Goal: Information Seeking & Learning: Learn about a topic

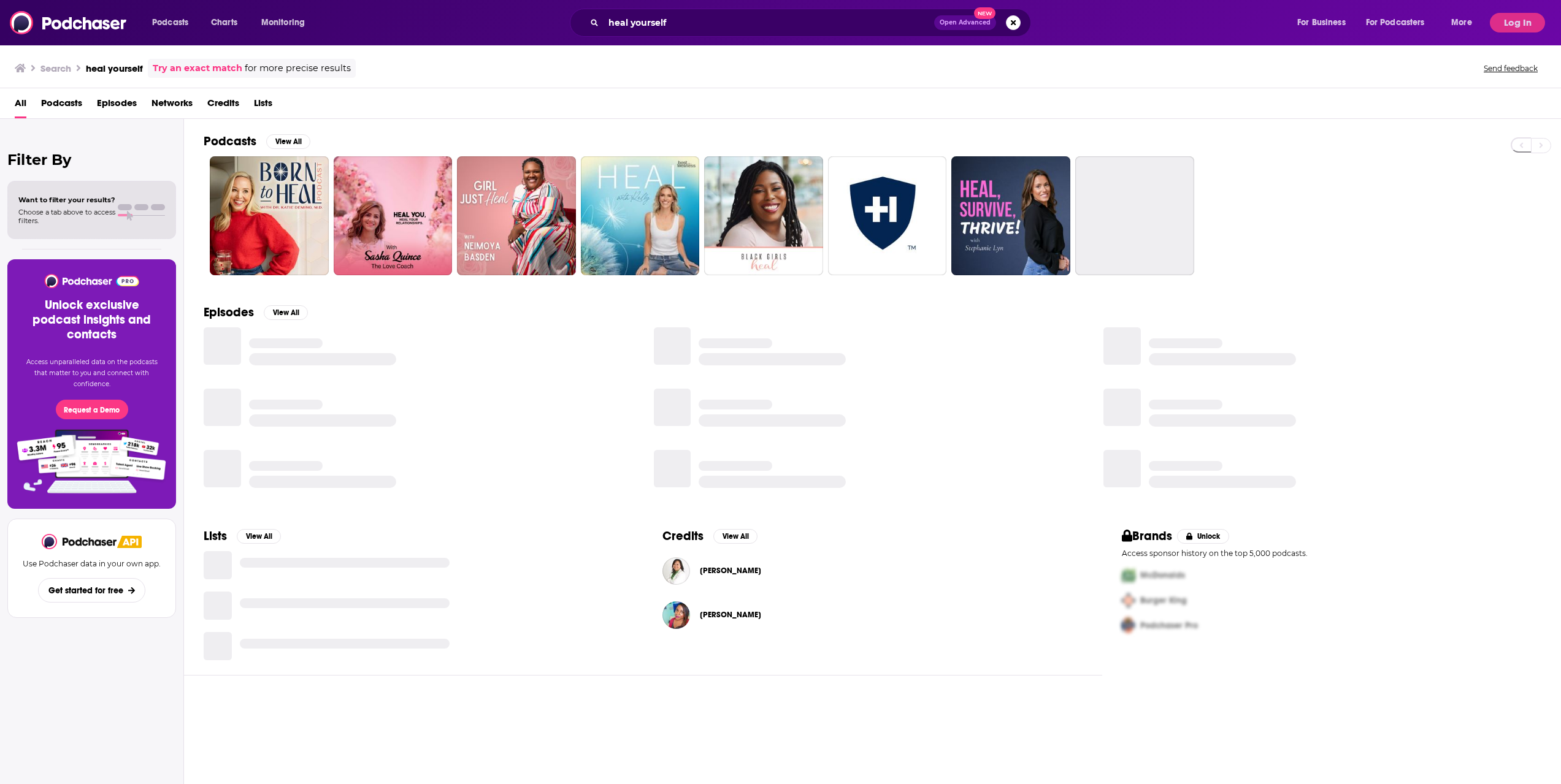
click at [671, 11] on div "heal yourself Open Advanced New" at bounding box center [800, 22] width 461 height 28
click at [662, 30] on input "heal yourself" at bounding box center [769, 22] width 331 height 20
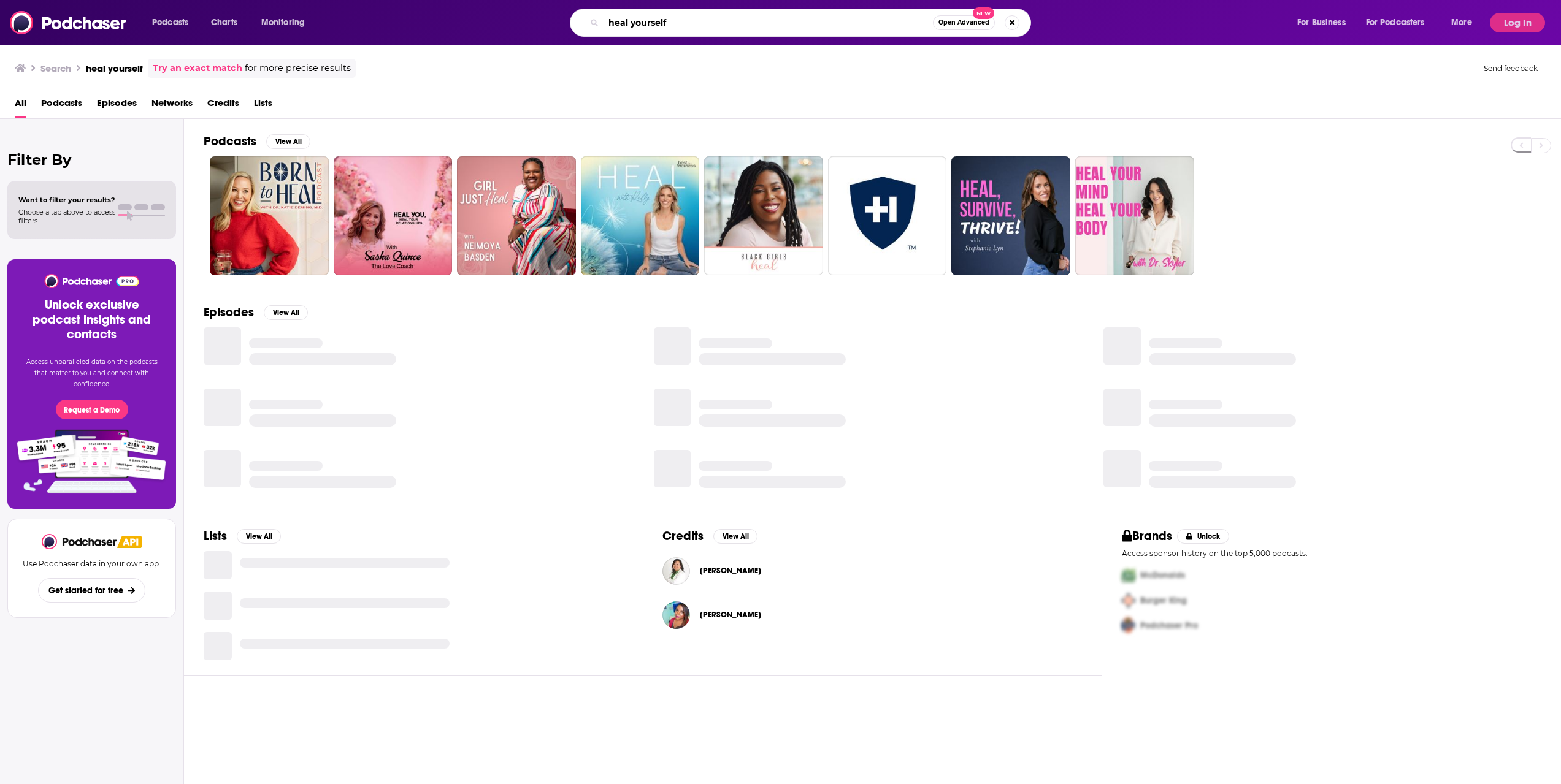
click at [662, 30] on input "heal yourself" at bounding box center [768, 22] width 329 height 20
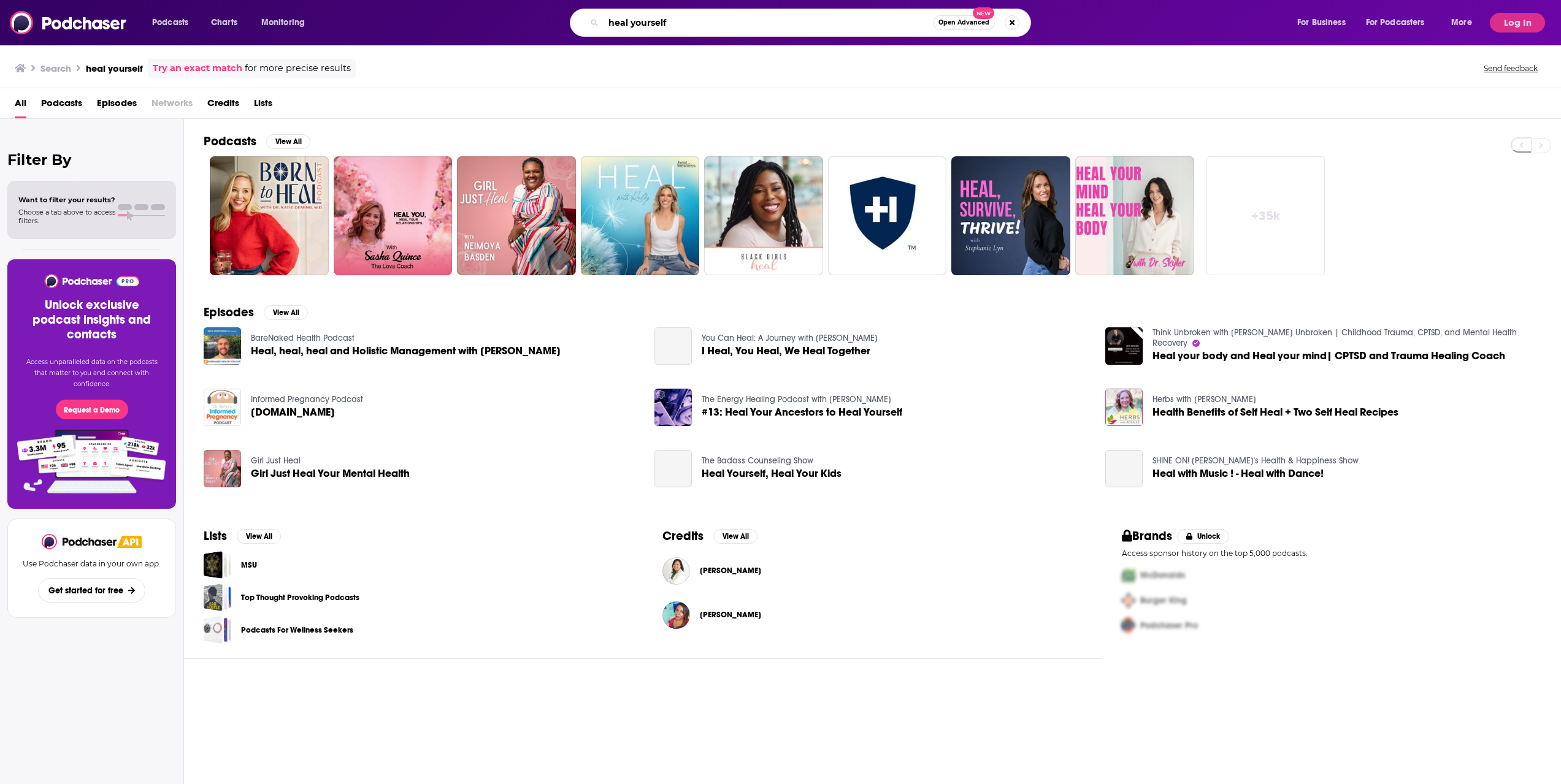
paste input "Uncomfortable Conversations with [PERSON_NAME]"
type input "Uncomfortable Conversations with [PERSON_NAME]"
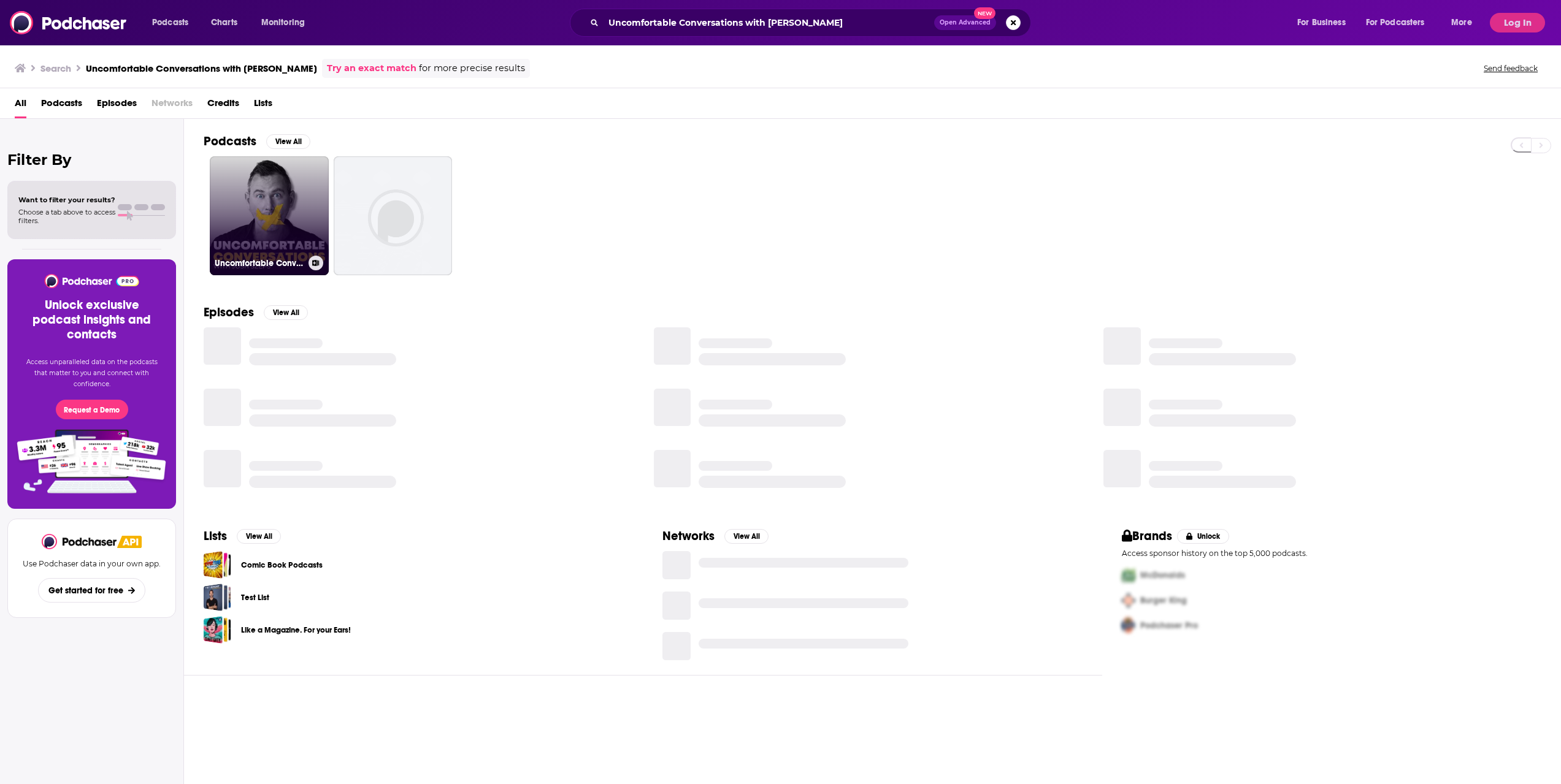
click at [281, 235] on link "Uncomfortable Conversations with [PERSON_NAME]" at bounding box center [269, 216] width 119 height 119
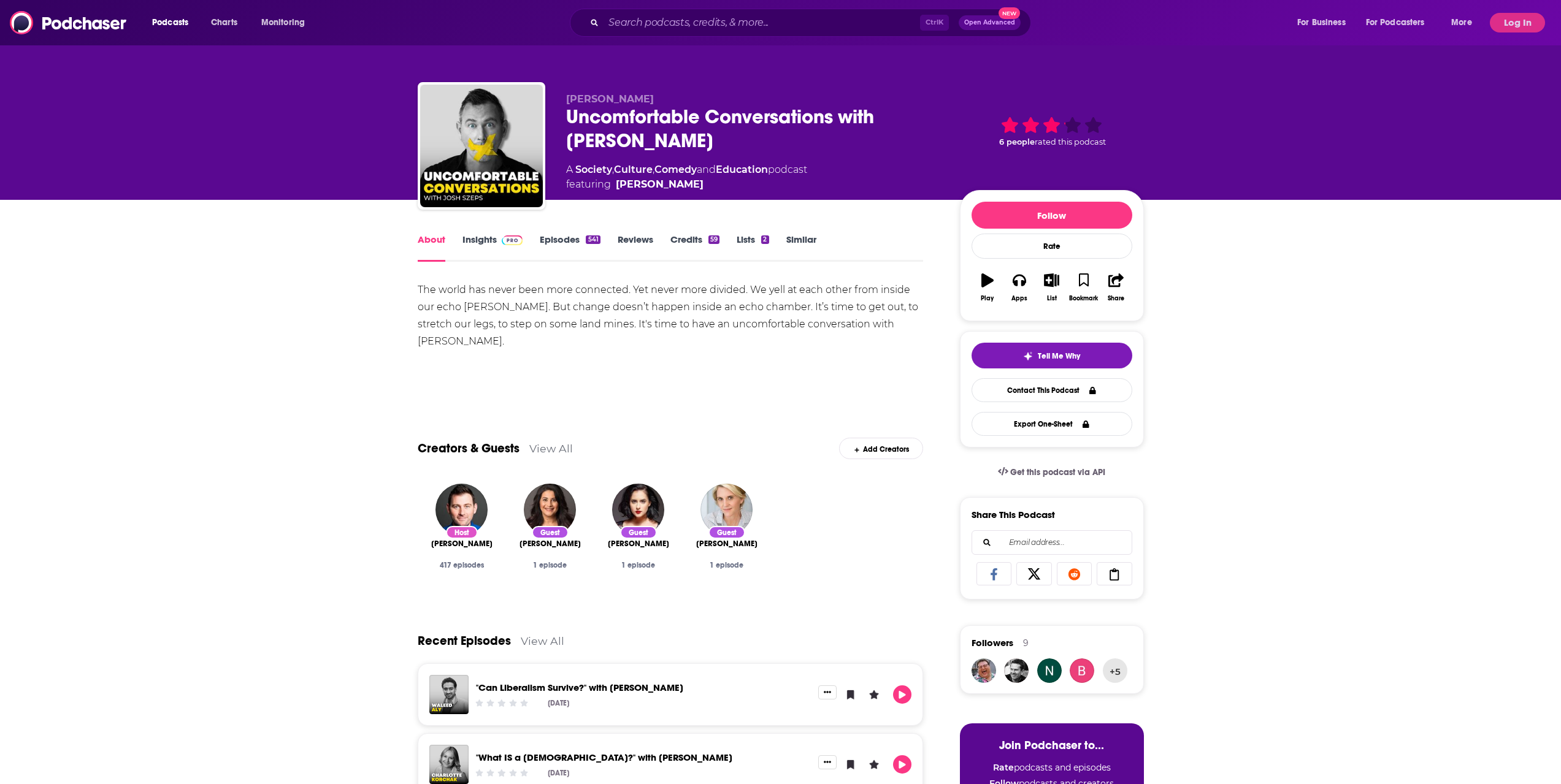
click at [516, 236] on img at bounding box center [512, 240] width 22 height 10
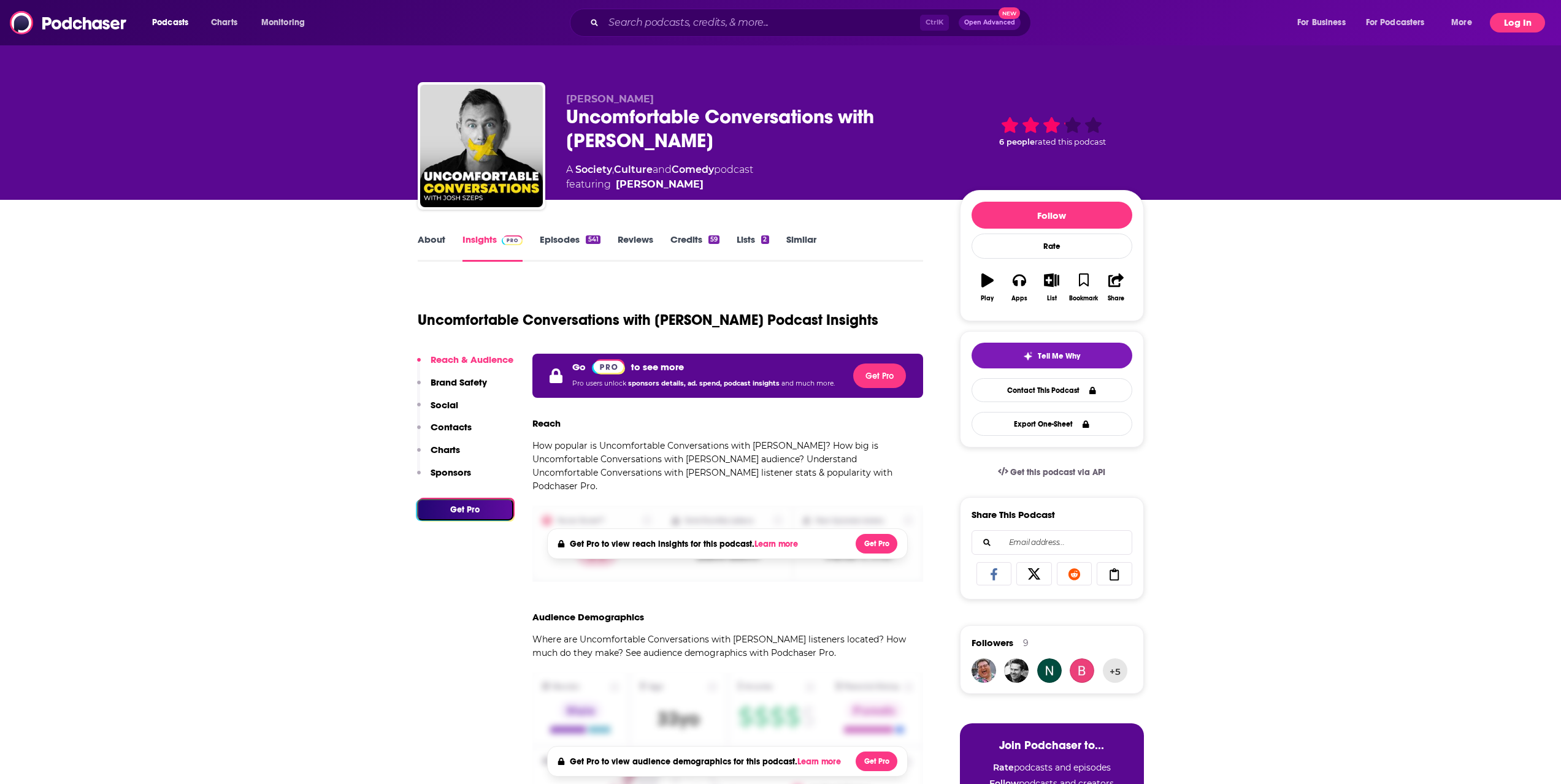
click at [1512, 27] on button "Log In" at bounding box center [1517, 22] width 55 height 20
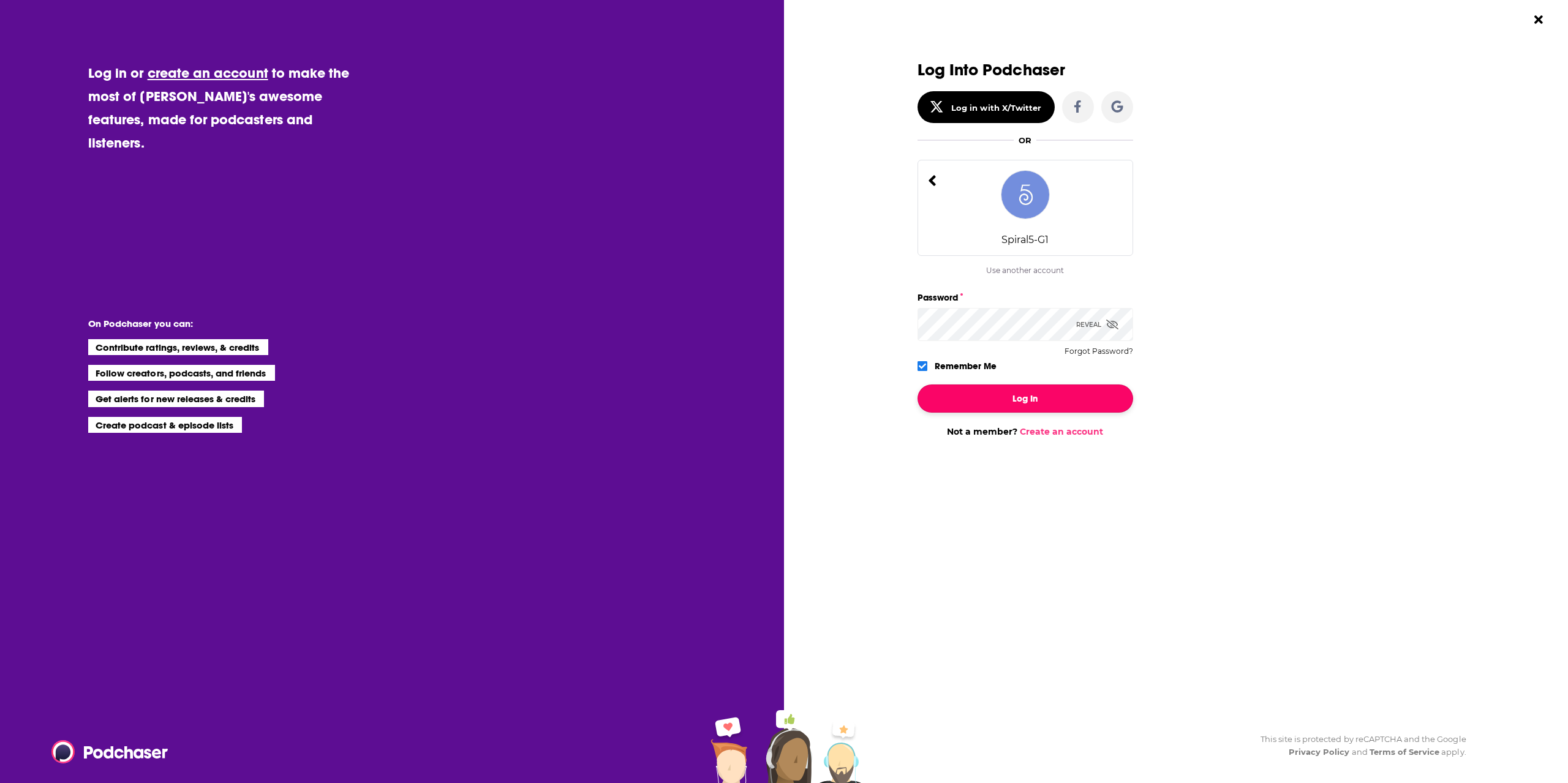
click at [1027, 407] on button "Log In" at bounding box center [1026, 398] width 215 height 28
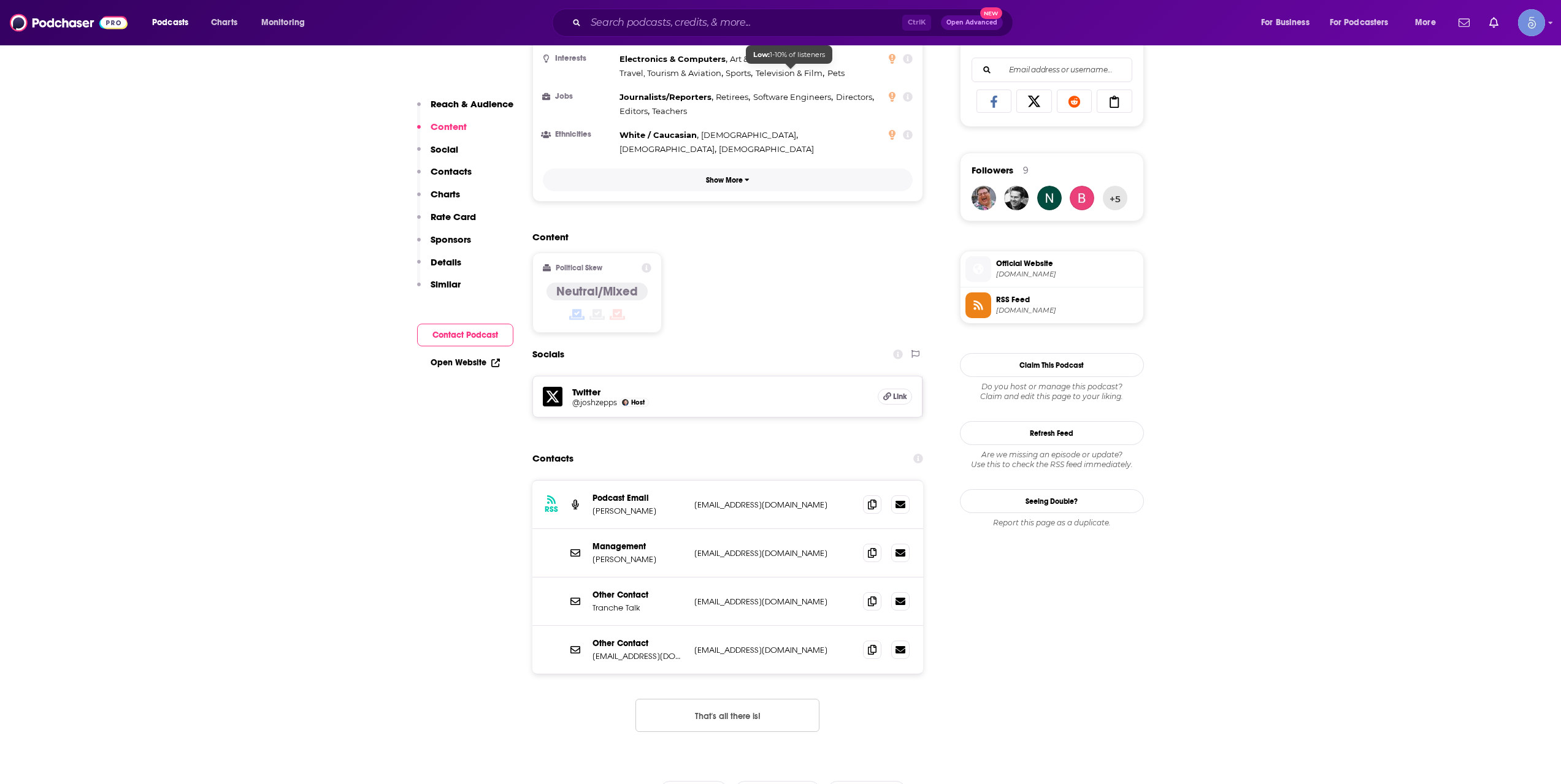
scroll to position [817, 0]
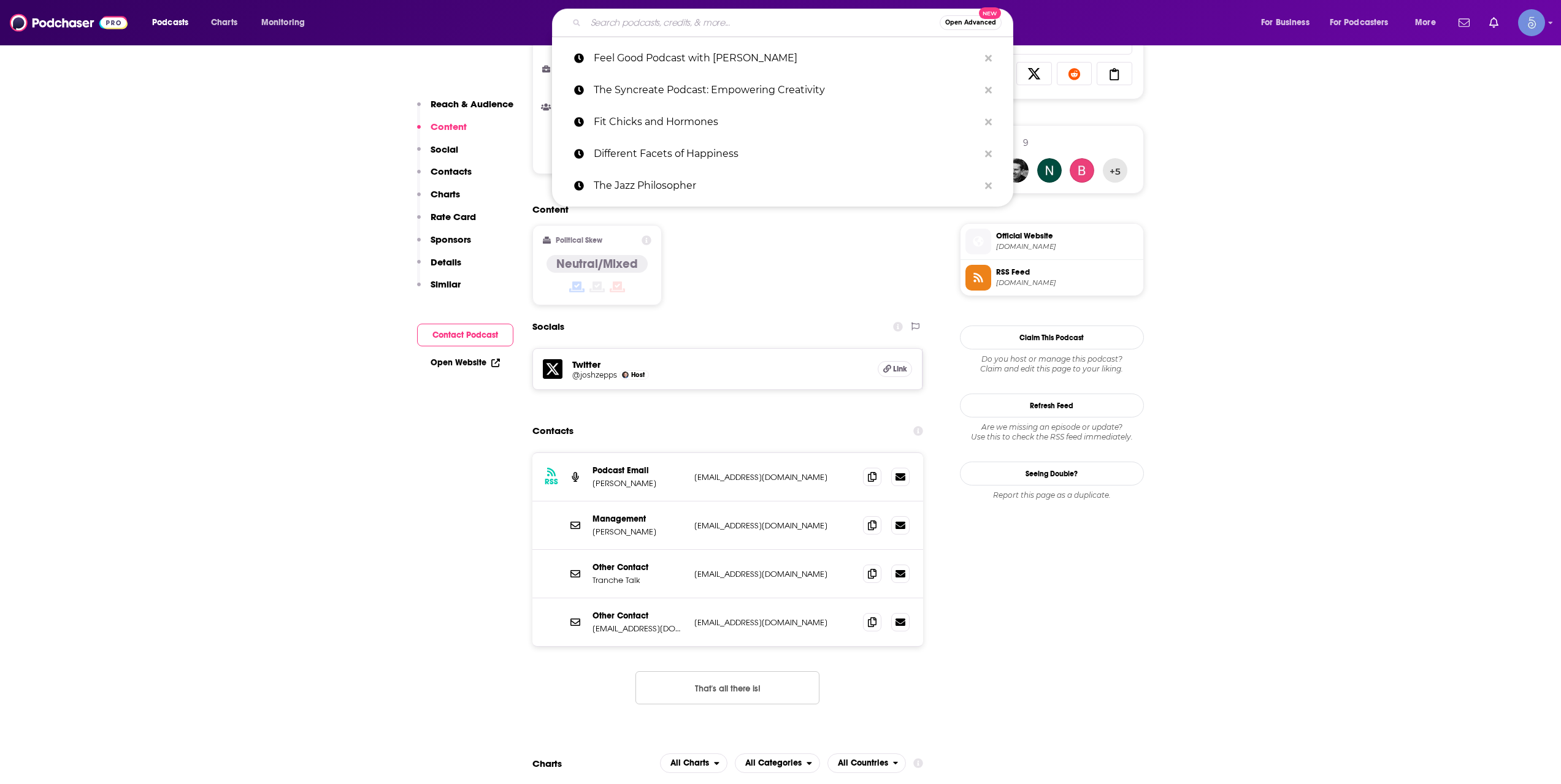
click at [787, 30] on input "Search podcasts, credits, & more..." at bounding box center [763, 22] width 354 height 20
paste input "The [PERSON_NAME] Show"
type input "The [PERSON_NAME] Show"
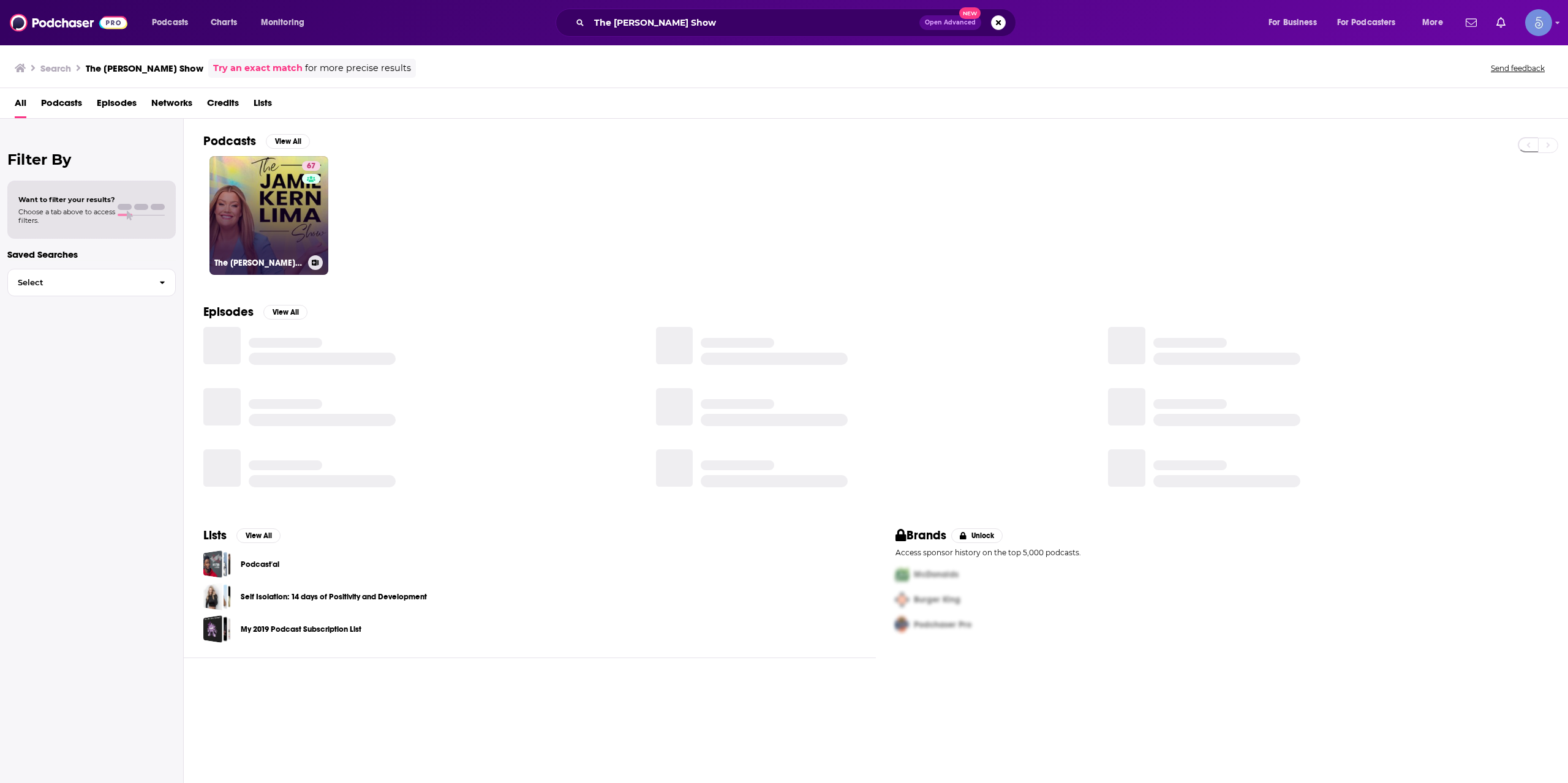
click at [276, 226] on link "67 The [PERSON_NAME] Show" at bounding box center [269, 215] width 119 height 119
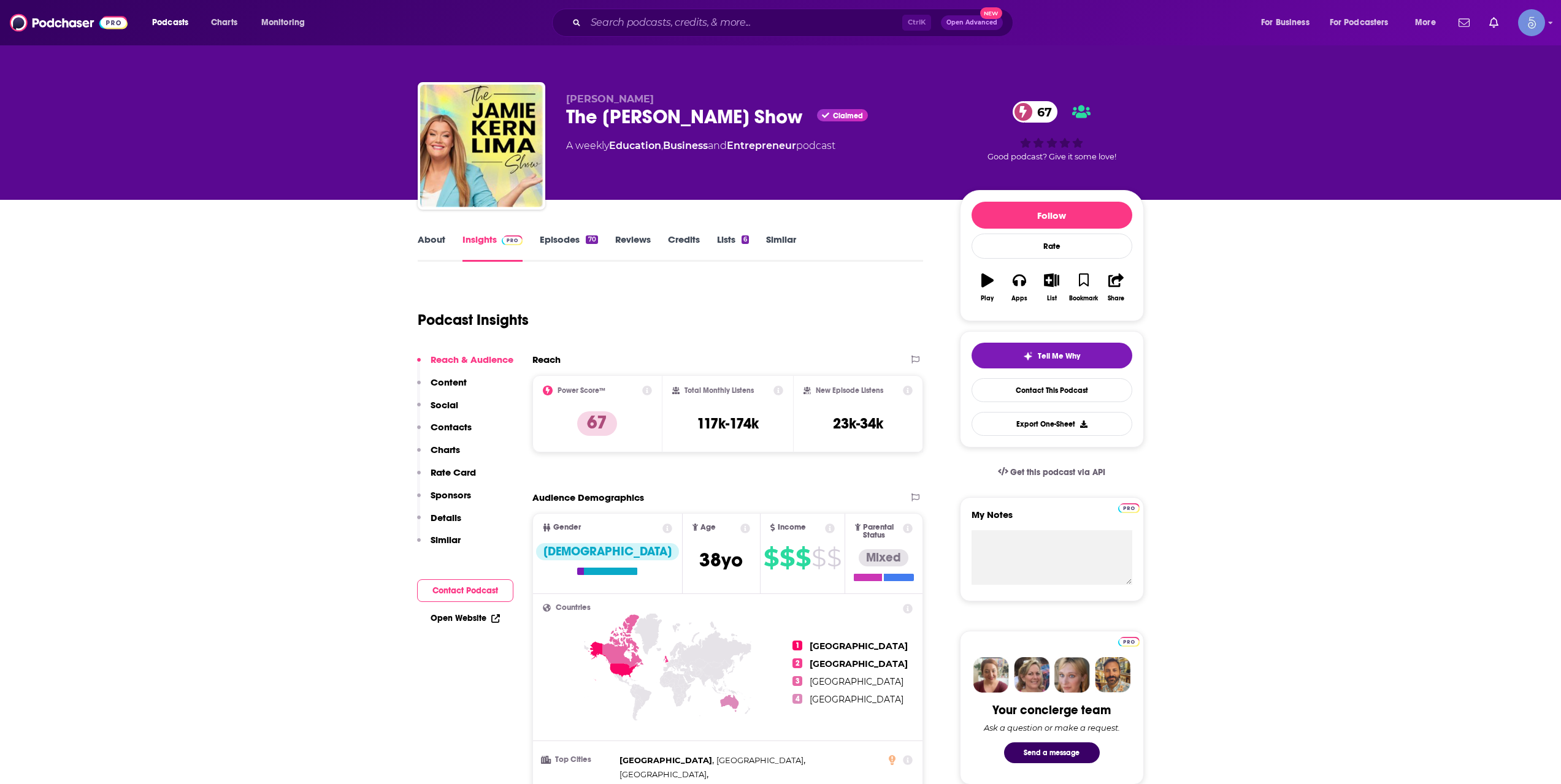
drag, startPoint x: 562, startPoint y: 115, endPoint x: 807, endPoint y: 112, distance: 245.0
click at [807, 112] on div "[PERSON_NAME] The [PERSON_NAME] Show Claimed 67 A weekly Education , Business a…" at bounding box center [780, 149] width 726 height 133
copy h2 "The [PERSON_NAME] Show"
click at [726, 14] on input "Search podcasts, credits, & more..." at bounding box center [744, 22] width 317 height 20
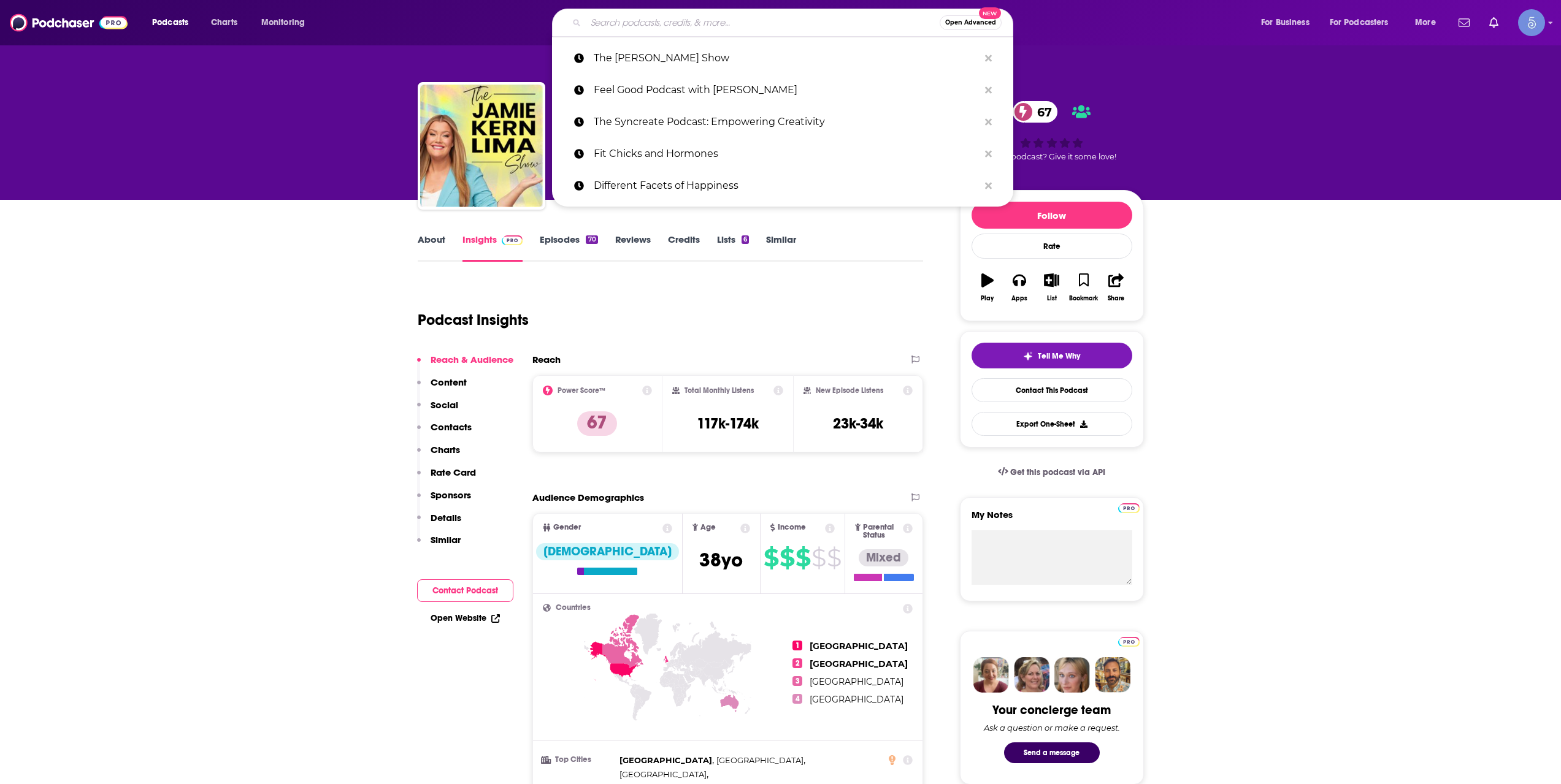
paste input "Next Question with [PERSON_NAME]"
type input "Next Question with [PERSON_NAME]"
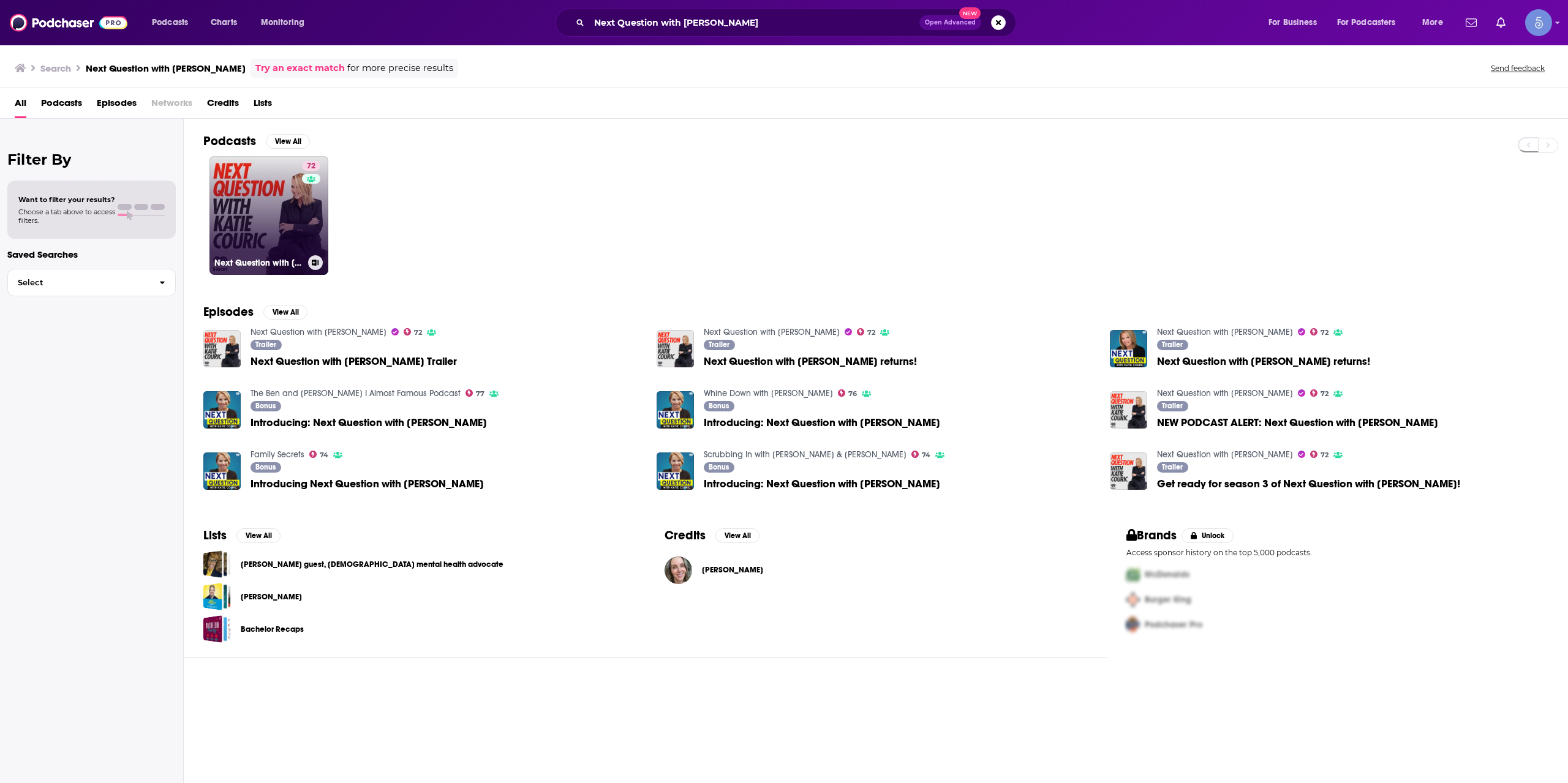
click at [279, 242] on link "72 Next Question with [PERSON_NAME]" at bounding box center [269, 215] width 119 height 119
